Goal: Information Seeking & Learning: Learn about a topic

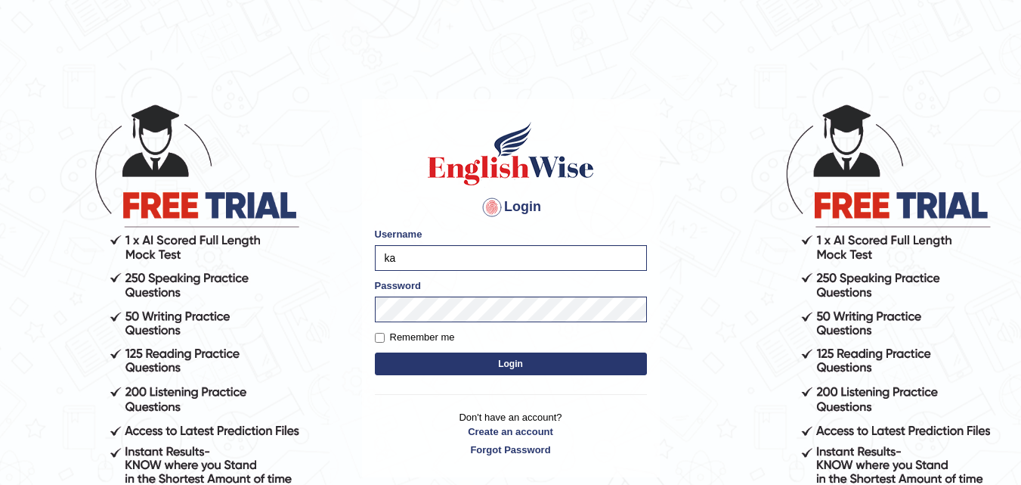
type input "k"
type input "9bands"
click at [450, 362] on button "Login" at bounding box center [511, 363] width 272 height 23
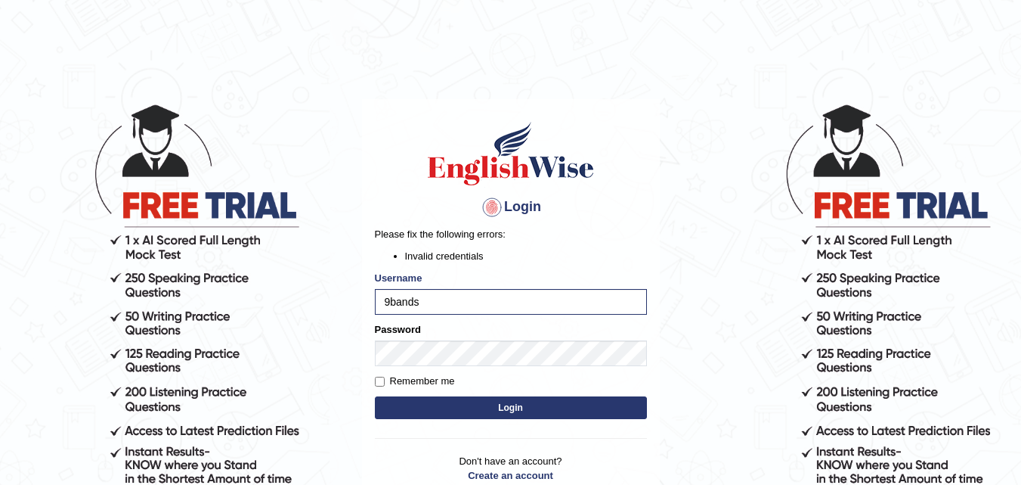
click at [436, 400] on button "Login" at bounding box center [511, 407] width 272 height 23
click at [447, 305] on input "9bands" at bounding box center [511, 302] width 272 height 26
click at [418, 413] on button "Login" at bounding box center [511, 407] width 272 height 23
click at [362, 351] on div "Login Please fix the following errors: Invalid credentials Username 9bands Pass…" at bounding box center [511, 310] width 298 height 423
click at [420, 301] on input "9bands" at bounding box center [511, 302] width 272 height 26
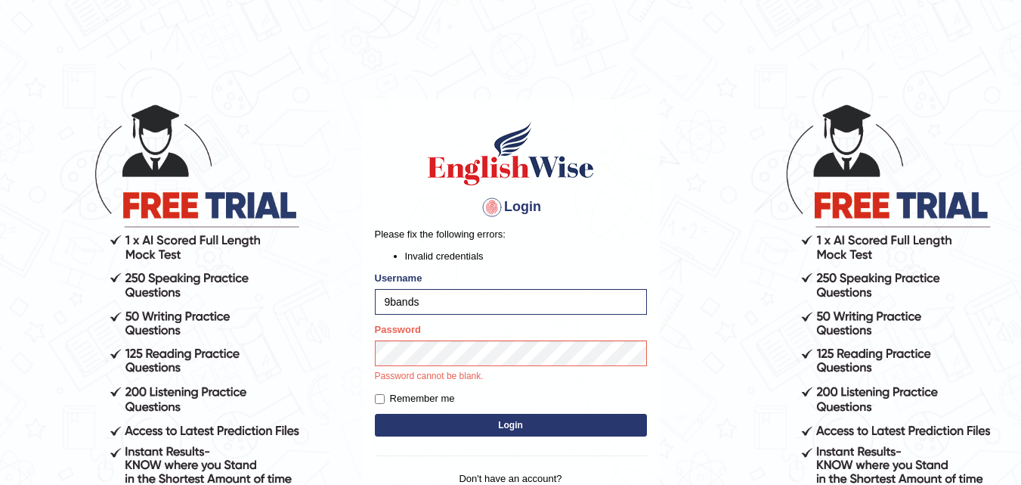
click at [415, 422] on button "Login" at bounding box center [511, 425] width 272 height 23
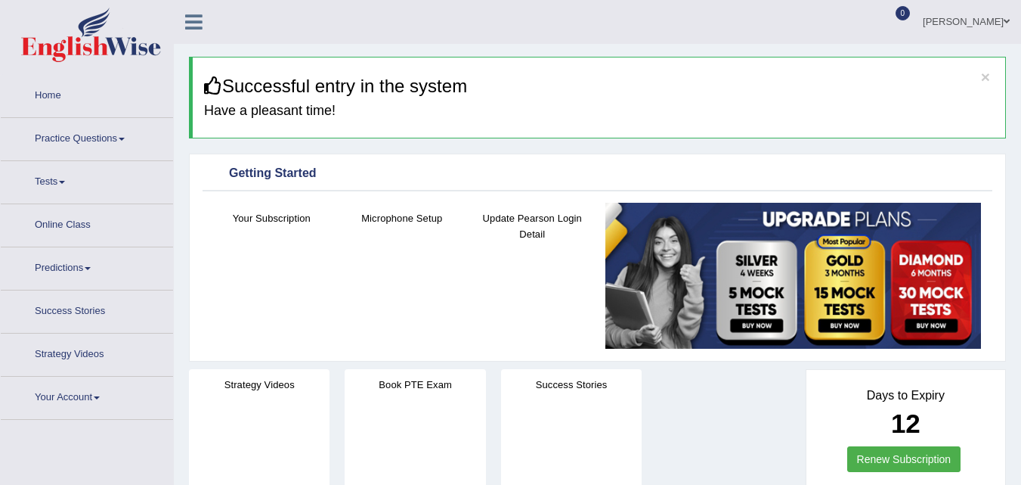
click at [51, 177] on link "Tests" at bounding box center [87, 180] width 172 height 38
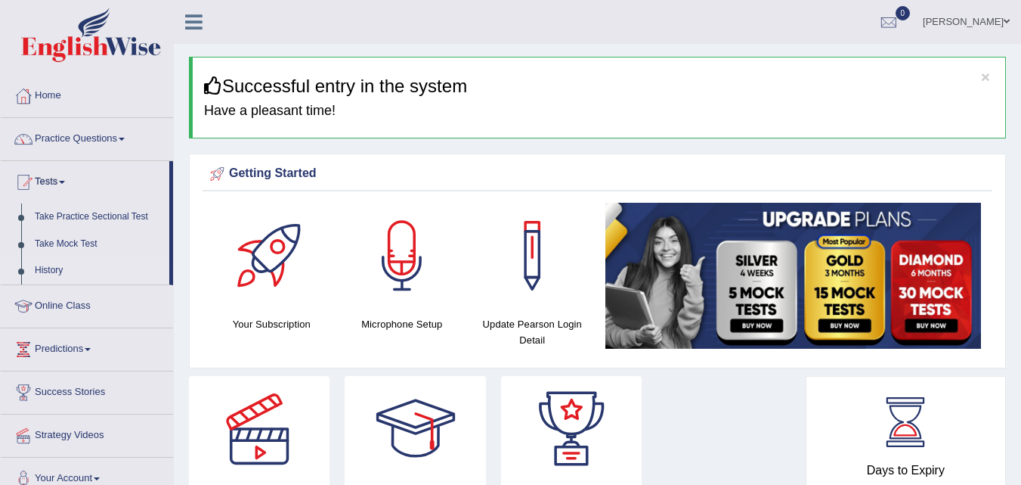
click at [49, 268] on link "History" at bounding box center [98, 270] width 141 height 27
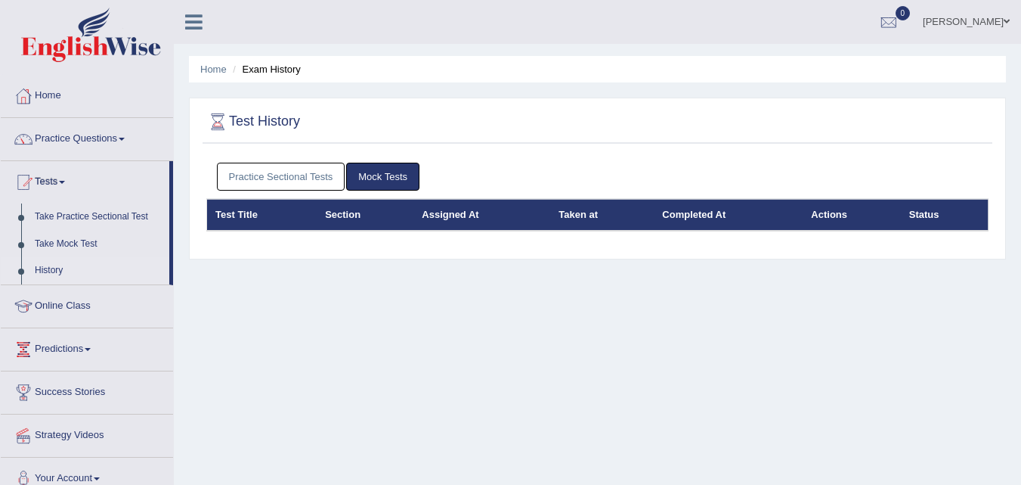
click at [244, 176] on link "Practice Sectional Tests" at bounding box center [281, 177] width 129 height 28
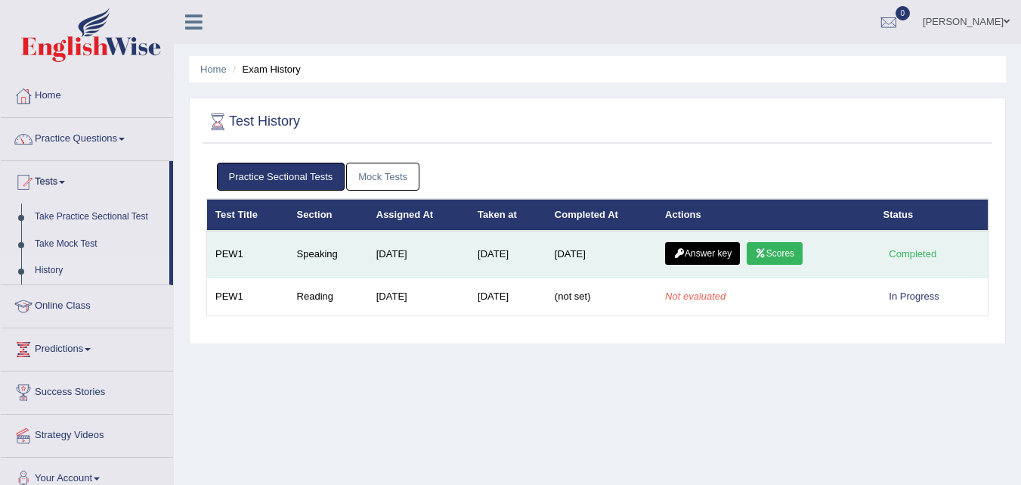
click at [773, 256] on link "Scores" at bounding box center [775, 253] width 56 height 23
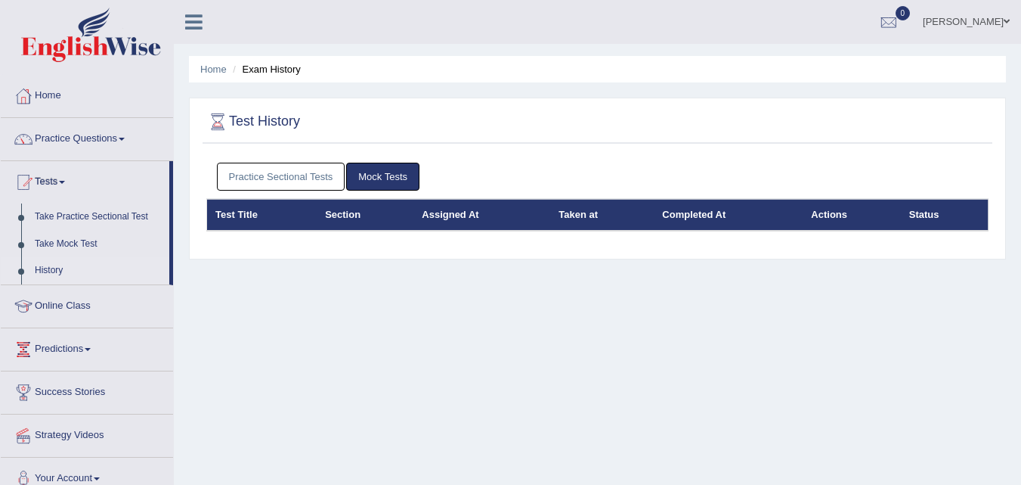
click at [299, 169] on link "Practice Sectional Tests" at bounding box center [281, 177] width 129 height 28
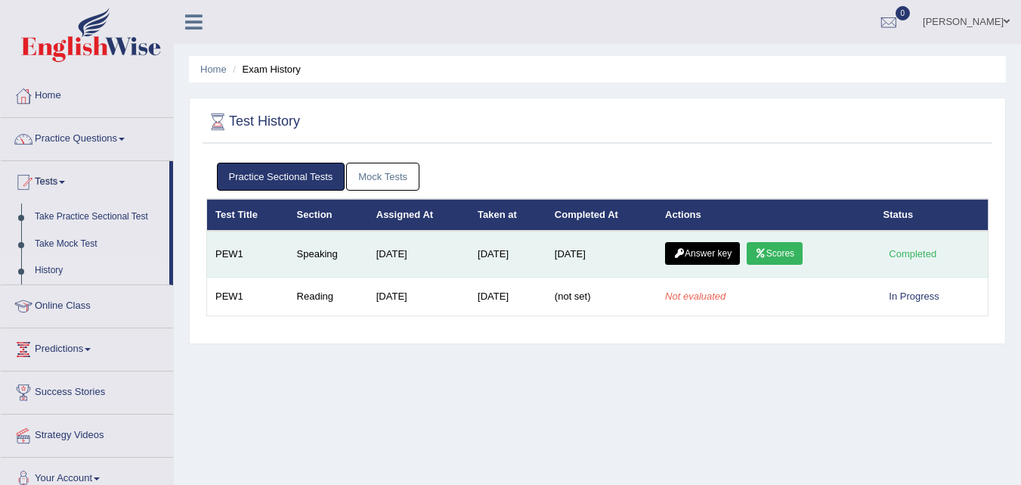
click at [693, 257] on link "Answer key" at bounding box center [702, 253] width 75 height 23
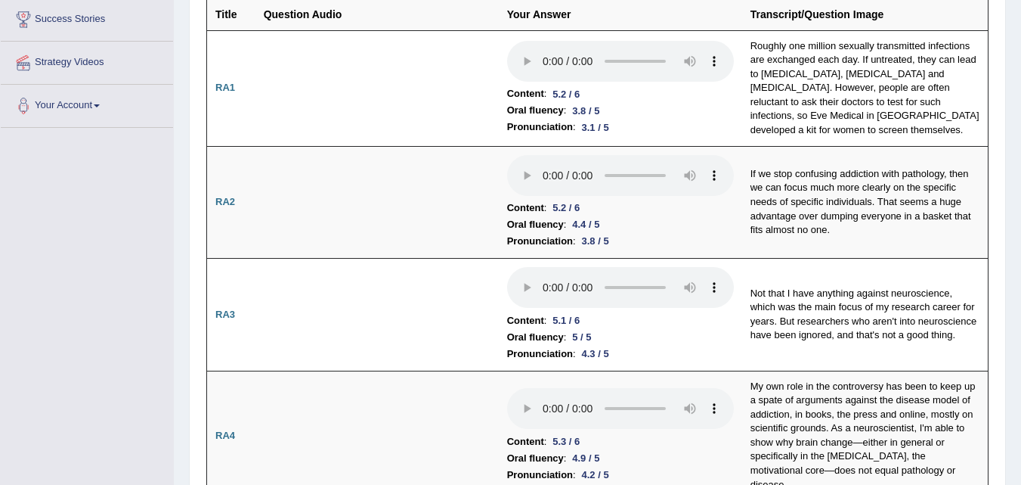
scroll to position [282, 0]
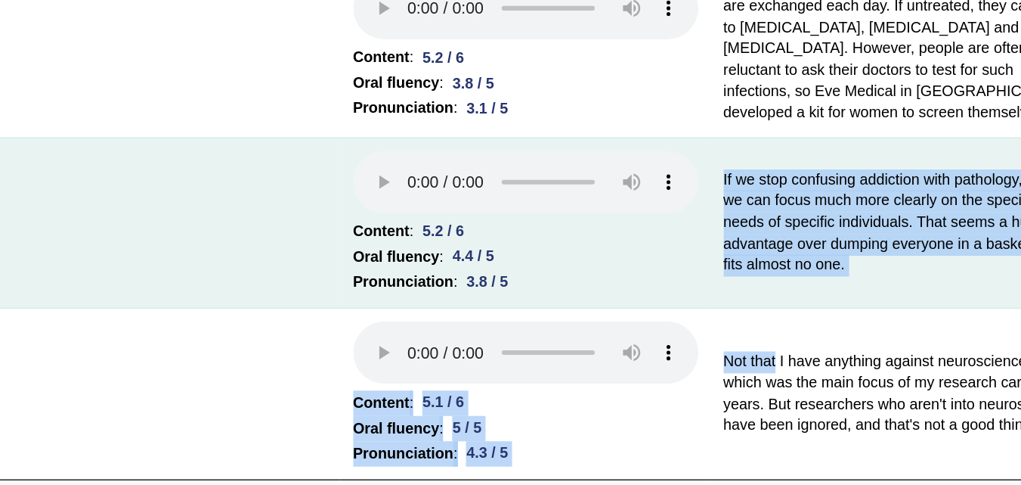
drag, startPoint x: 783, startPoint y: 271, endPoint x: 680, endPoint y: 256, distance: 104.6
click at [731, 256] on li "Pronunciation : 3.8 / 5" at bounding box center [620, 251] width 227 height 17
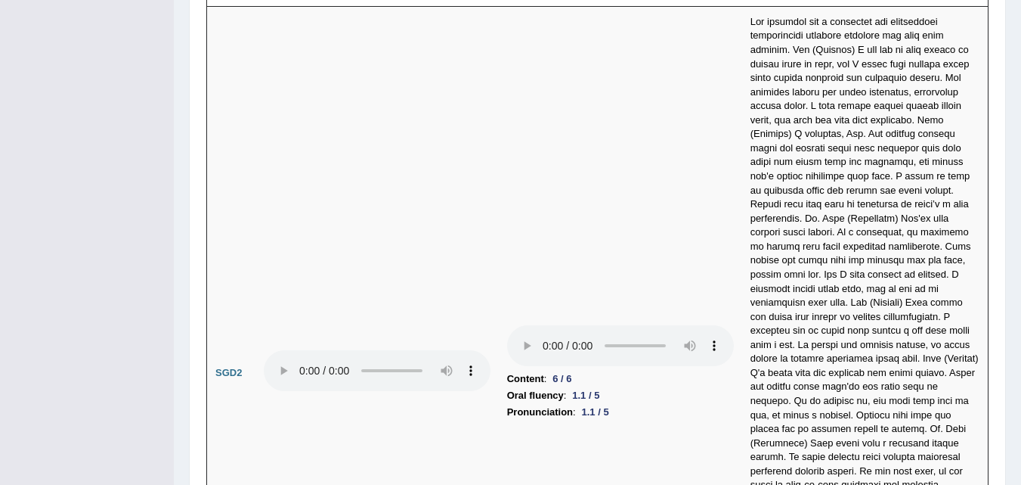
scroll to position [4877, 0]
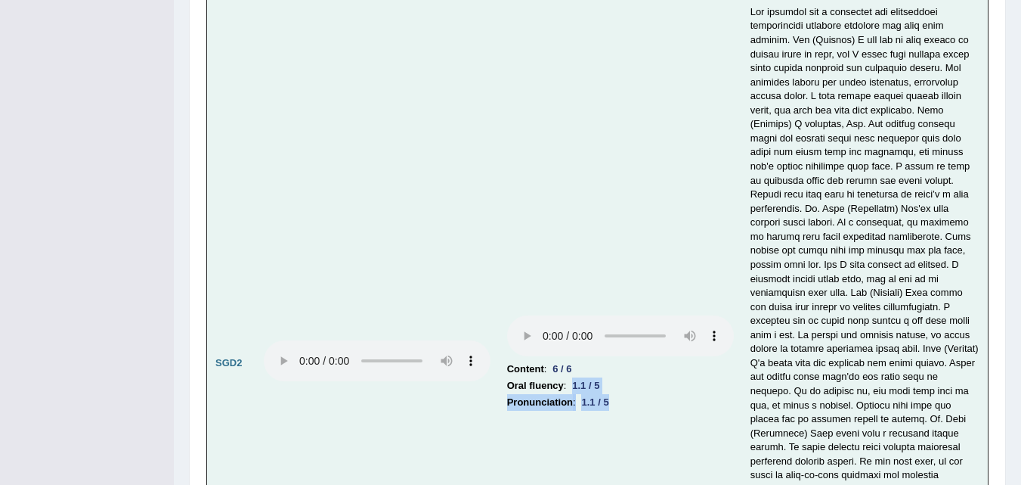
drag, startPoint x: 575, startPoint y: 333, endPoint x: 614, endPoint y: 356, distance: 45.1
click at [614, 356] on td "Content : 6 / 6 Oral fluency : 1.1 / 5 Pronunciation : 1.1 / 5" at bounding box center [620, 362] width 243 height 733
click at [649, 372] on td "Content : 6 / 6 Oral fluency : 1.1 / 5 Pronunciation : 1.1 / 5" at bounding box center [620, 362] width 243 height 733
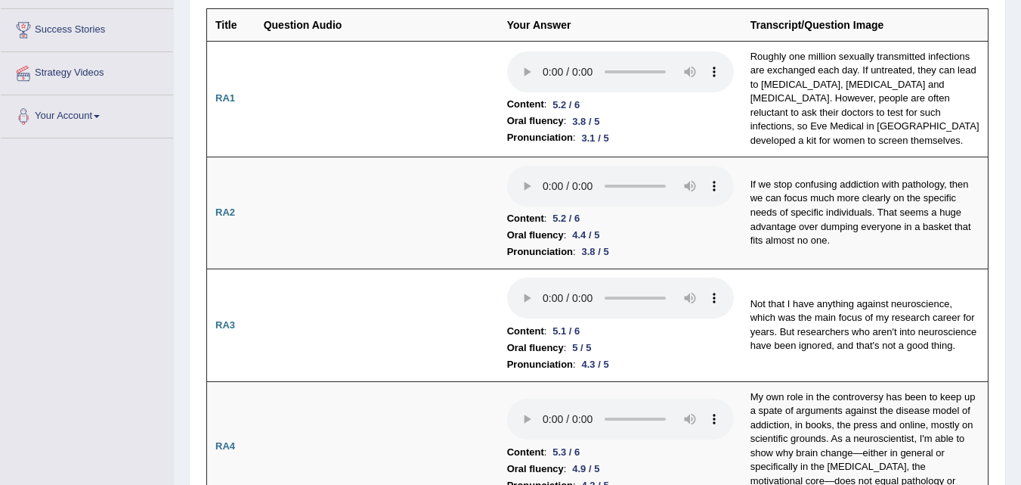
scroll to position [0, 0]
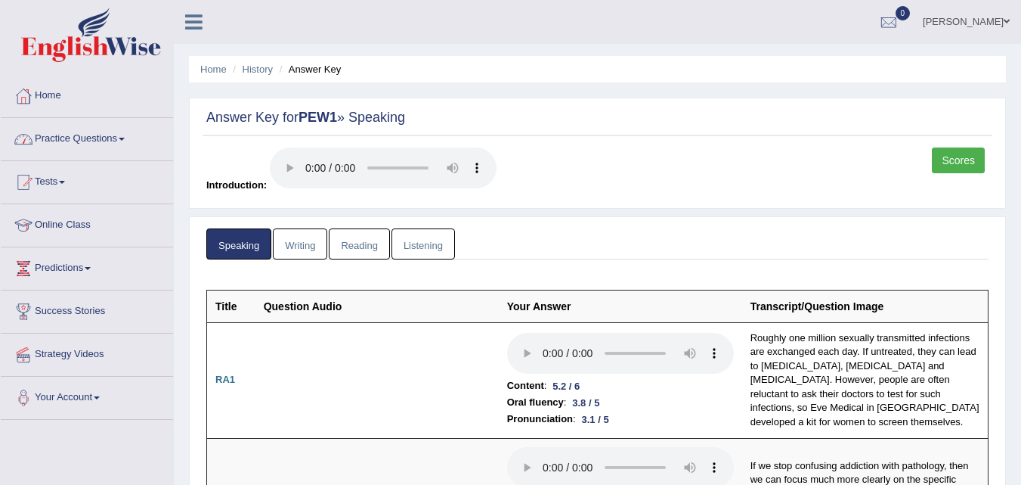
click at [59, 132] on link "Practice Questions" at bounding box center [87, 137] width 172 height 38
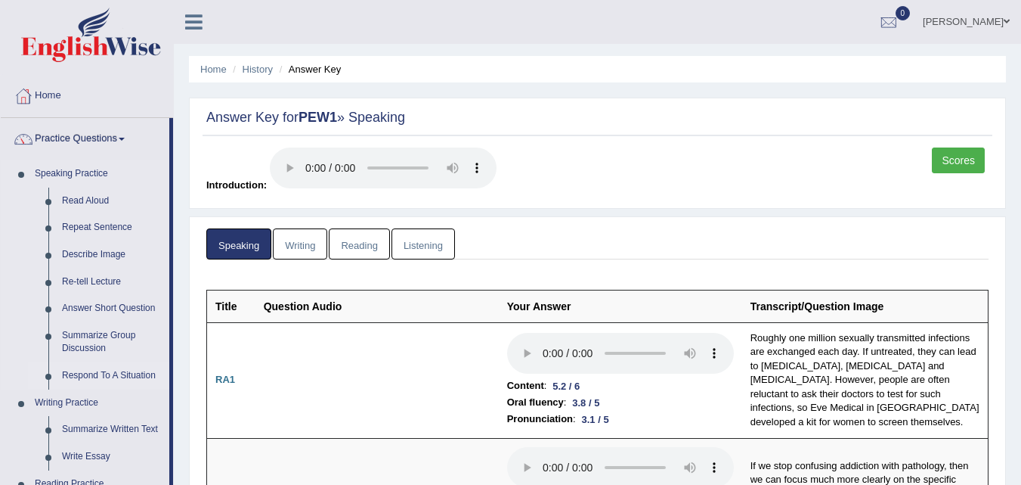
click at [105, 376] on link "Respond To A Situation" at bounding box center [112, 375] width 114 height 27
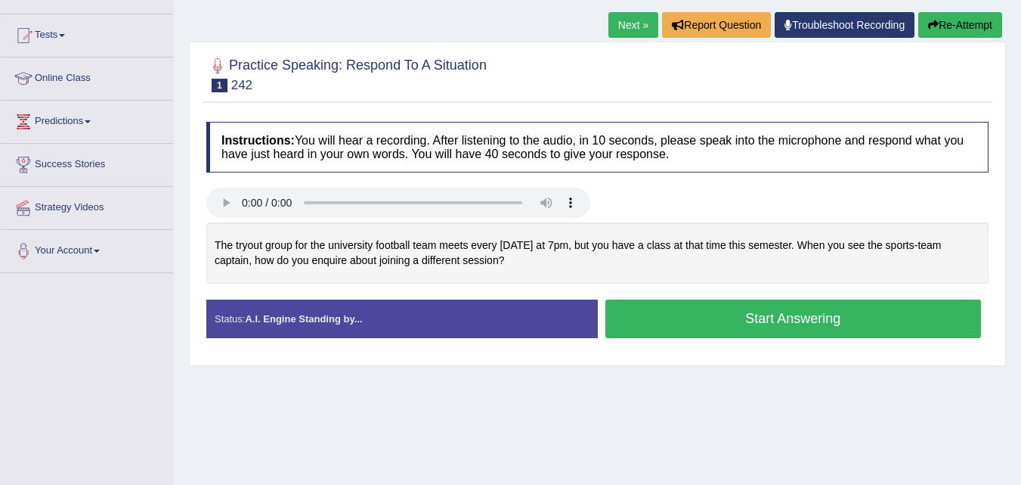
scroll to position [143, 0]
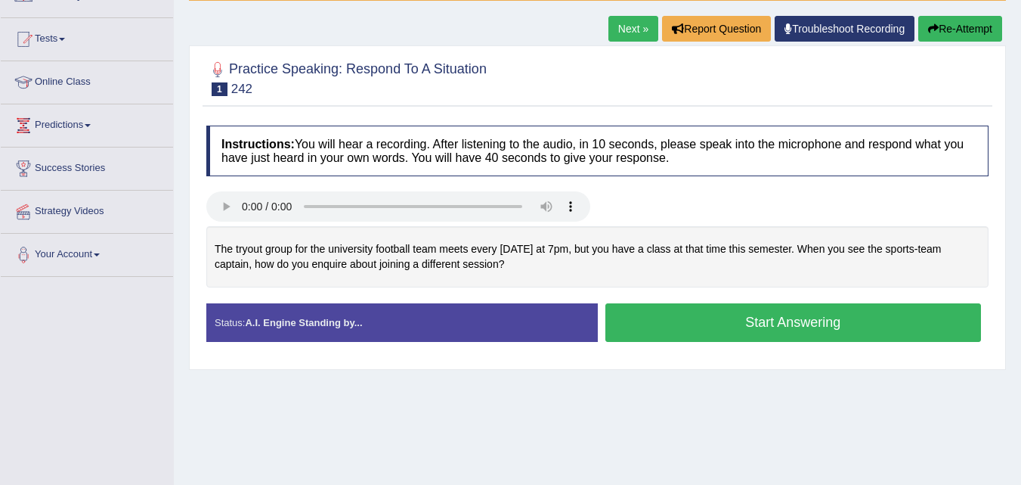
click at [618, 39] on link "Next »" at bounding box center [634, 29] width 50 height 26
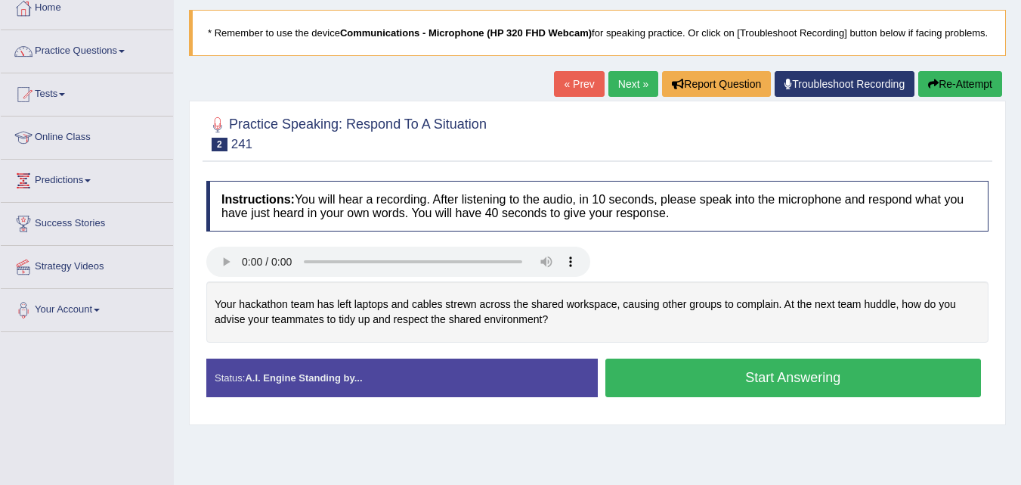
scroll to position [101, 0]
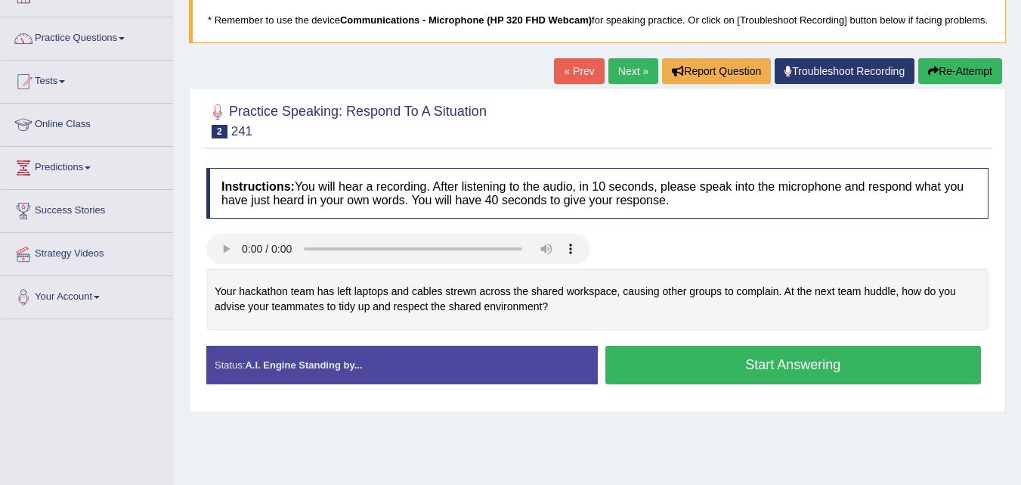
click at [1021, 91] on html "Toggle navigation Home Practice Questions Speaking Practice Read Aloud Repeat S…" at bounding box center [510, 141] width 1021 height 485
click at [633, 82] on link "Next »" at bounding box center [634, 71] width 50 height 26
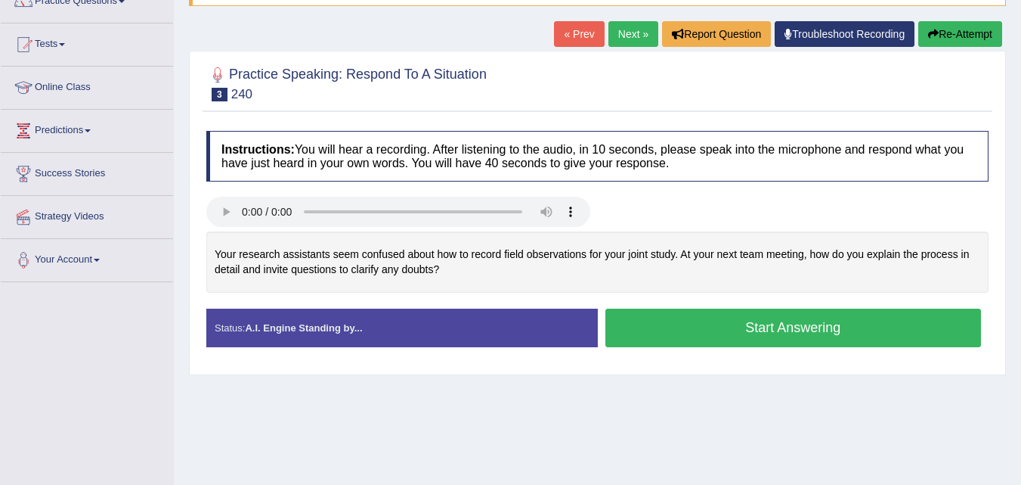
click at [628, 47] on link "Next »" at bounding box center [634, 34] width 50 height 26
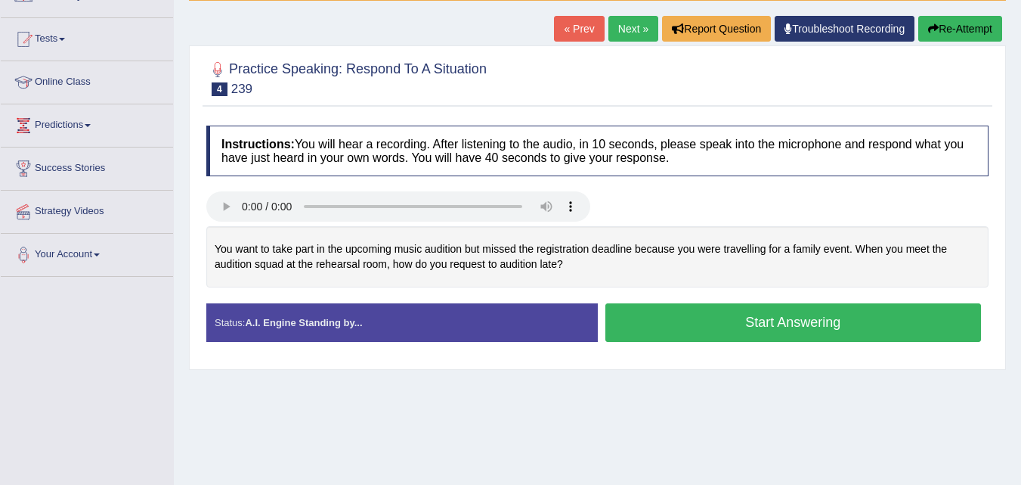
scroll to position [145, 0]
